Goal: Find specific page/section: Find specific page/section

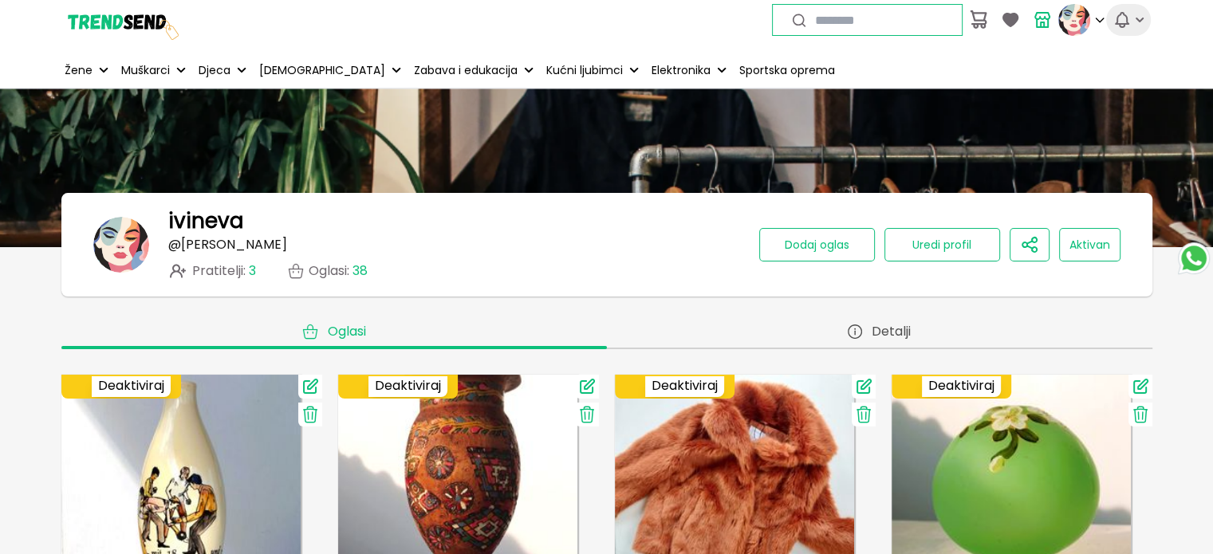
click at [1125, 20] on icon "button" at bounding box center [1121, 19] width 19 height 19
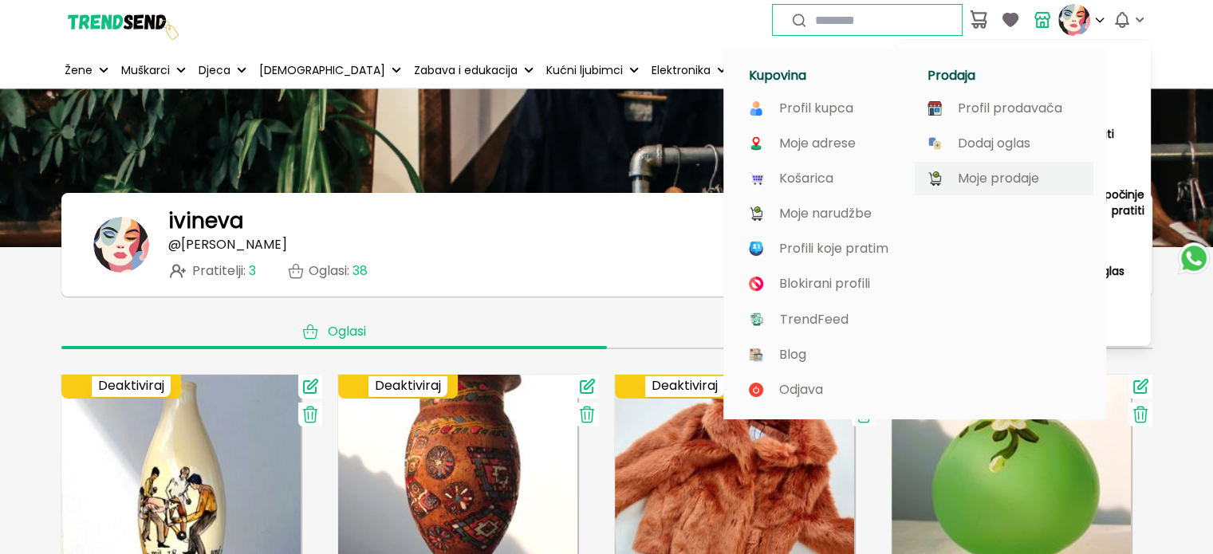
click at [1005, 175] on p "Moje prodaje" at bounding box center [997, 178] width 81 height 14
